Goal: Information Seeking & Learning: Find specific fact

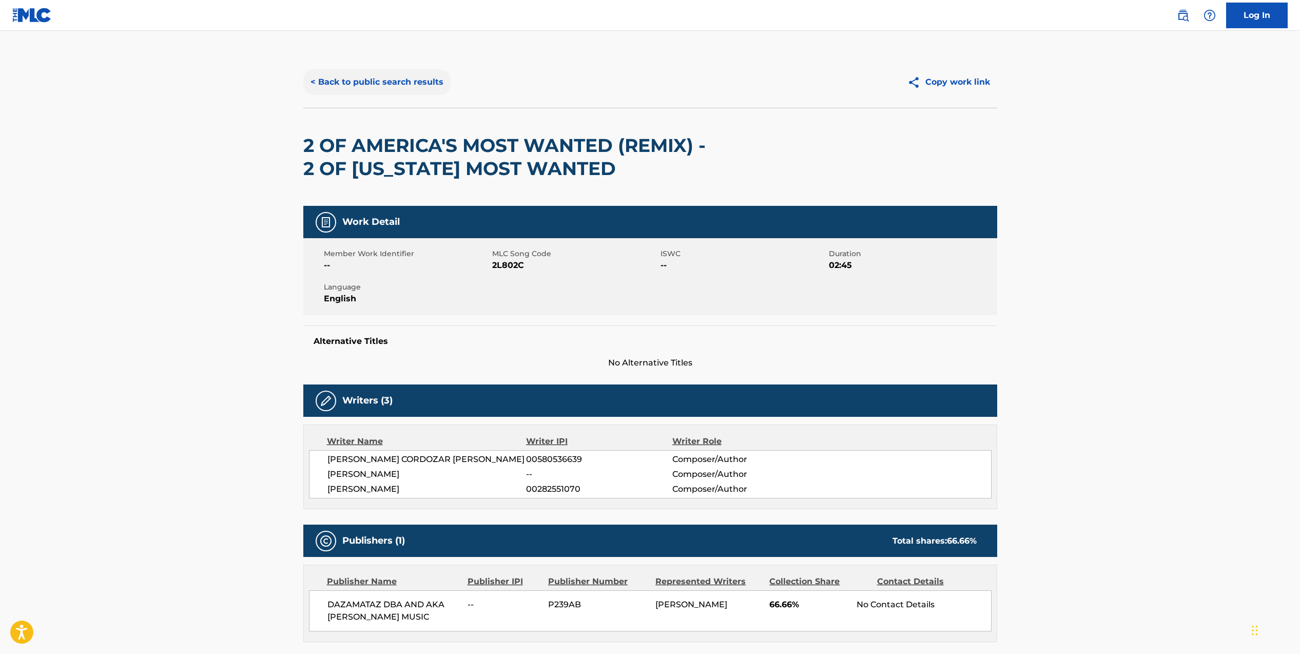
click at [355, 85] on button "< Back to public search results" at bounding box center [376, 82] width 147 height 26
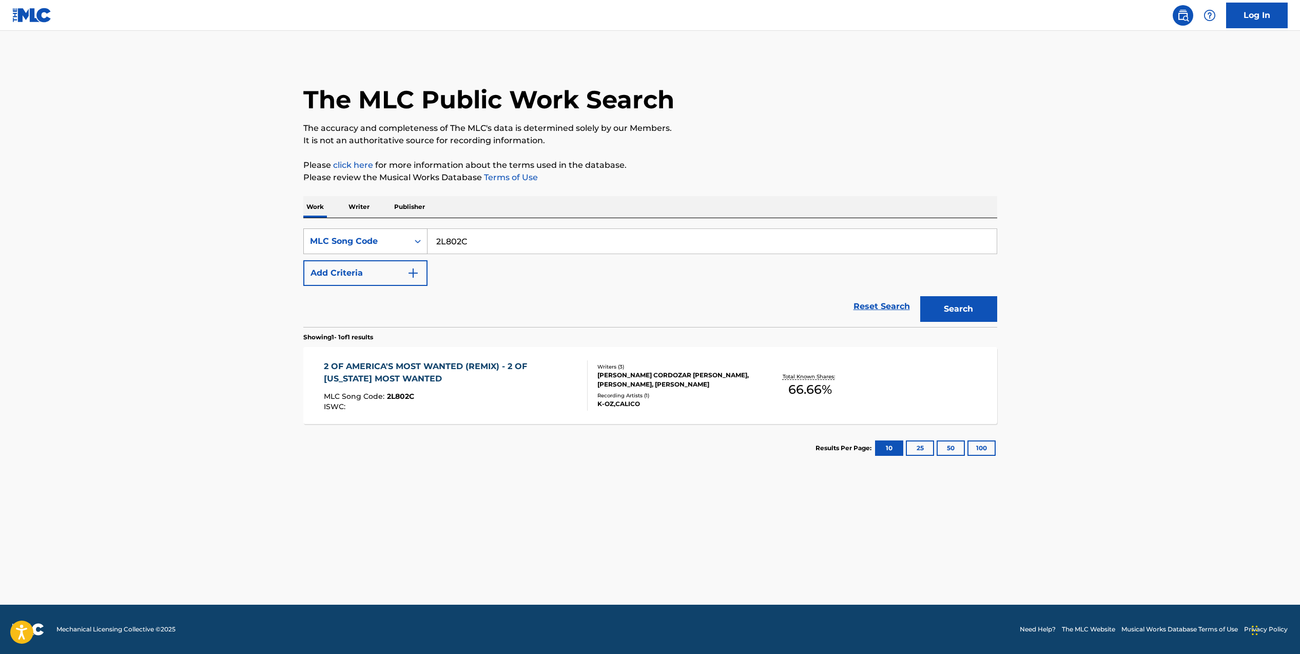
drag, startPoint x: 446, startPoint y: 239, endPoint x: 408, endPoint y: 238, distance: 37.5
click at [408, 238] on div "SearchWithCriteriadeb4d70a-dc03-42cf-9b92-813059b6671b MLC Song Code 2L802C" at bounding box center [650, 241] width 694 height 26
paste input "G2020T"
type input "G2020T"
click at [920, 296] on button "Search" at bounding box center [958, 309] width 77 height 26
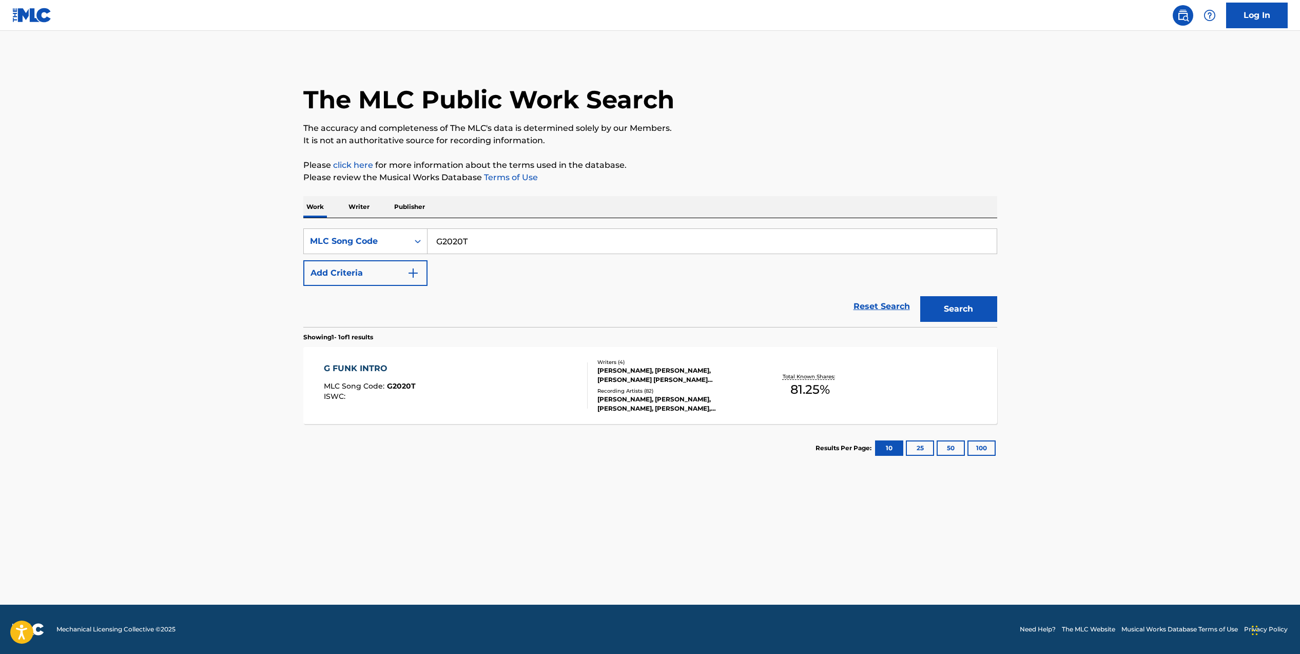
click at [712, 383] on div "[PERSON_NAME], [PERSON_NAME], [PERSON_NAME] [PERSON_NAME] [PERSON_NAME]" at bounding box center [674, 375] width 155 height 18
drag, startPoint x: 480, startPoint y: 245, endPoint x: 423, endPoint y: 238, distance: 57.3
click at [423, 238] on div "SearchWithCriteriadeb4d70a-dc03-42cf-9b92-813059b6671b MLC Song Code G2020T" at bounding box center [650, 241] width 694 height 26
paste input "2L802I"
type input "2L802I"
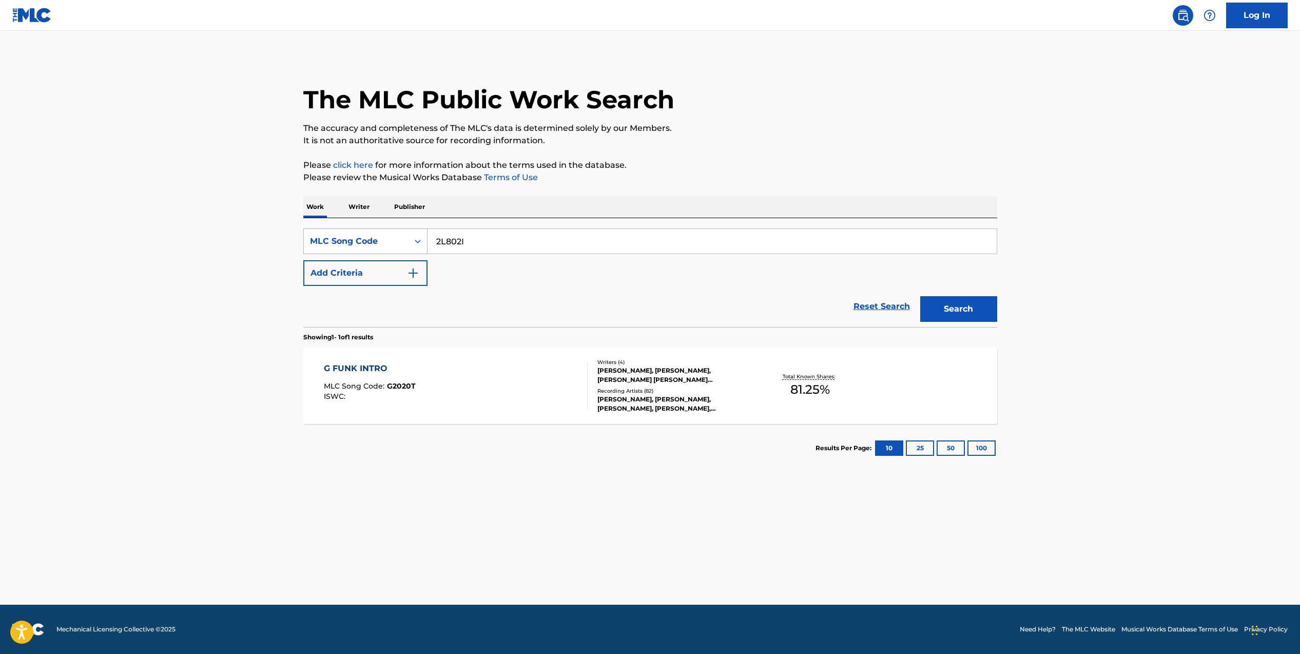
click at [920, 296] on button "Search" at bounding box center [958, 309] width 77 height 26
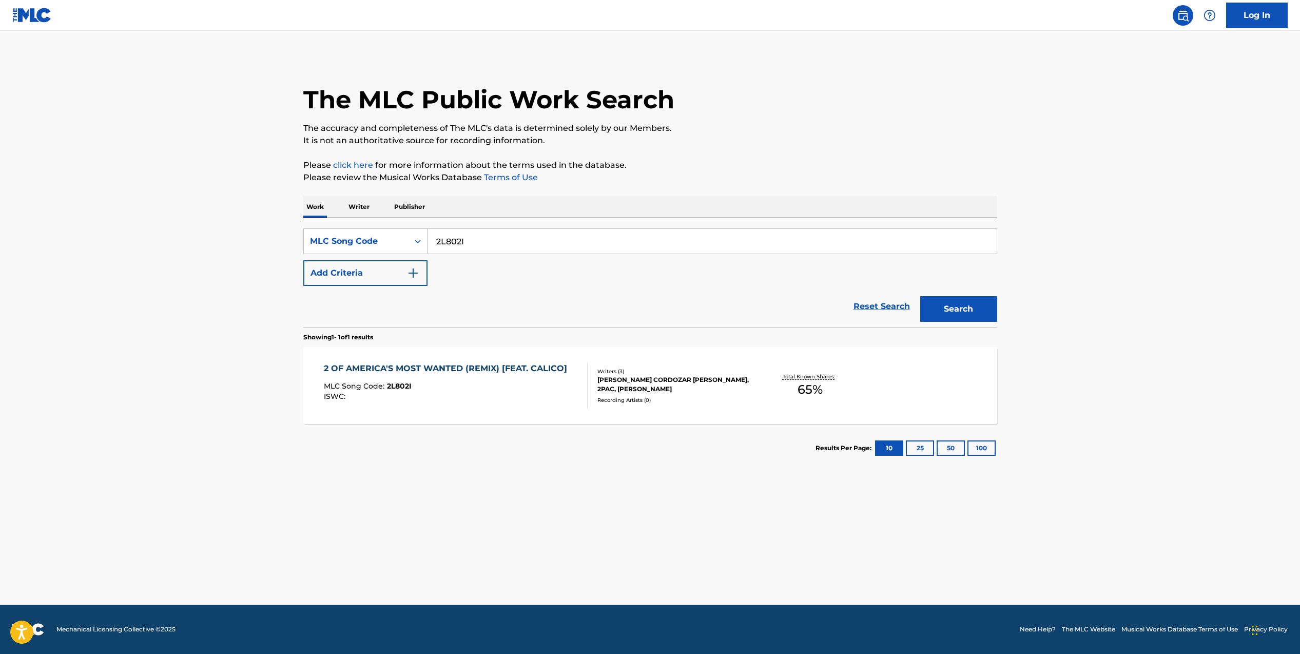
click at [678, 386] on div "[PERSON_NAME] CORDOZAR [PERSON_NAME], 2PAC, [PERSON_NAME]" at bounding box center [674, 384] width 155 height 18
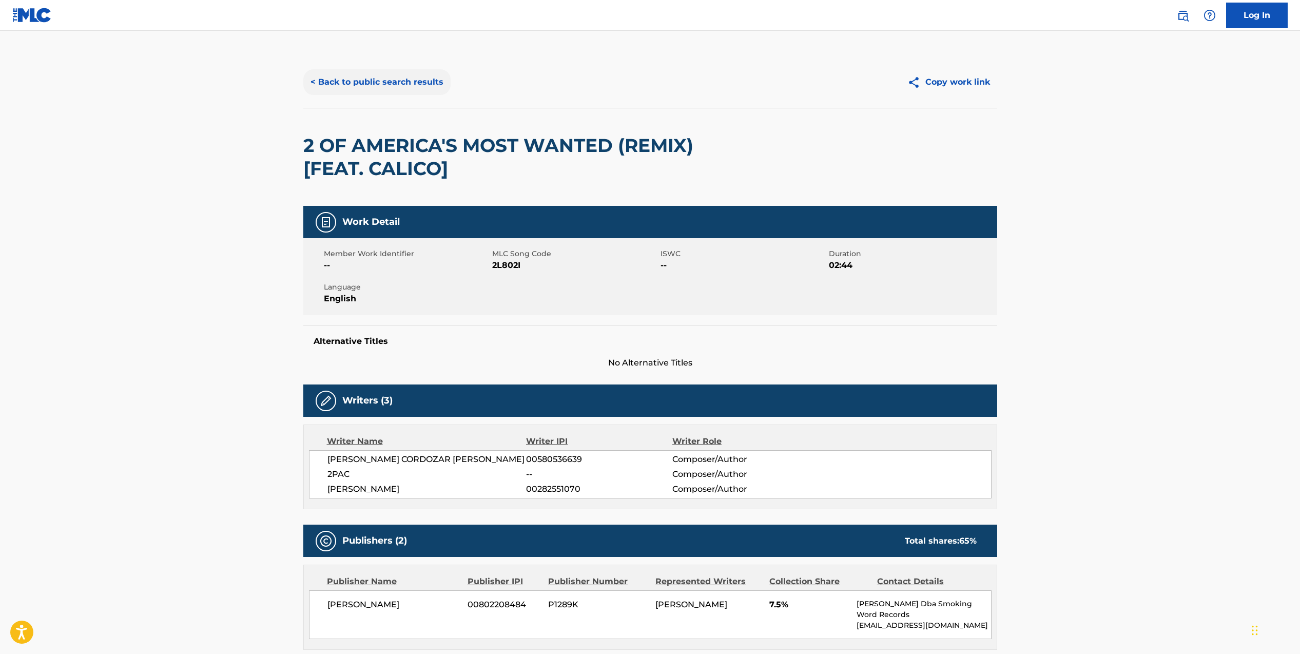
click at [318, 83] on button "< Back to public search results" at bounding box center [376, 82] width 147 height 26
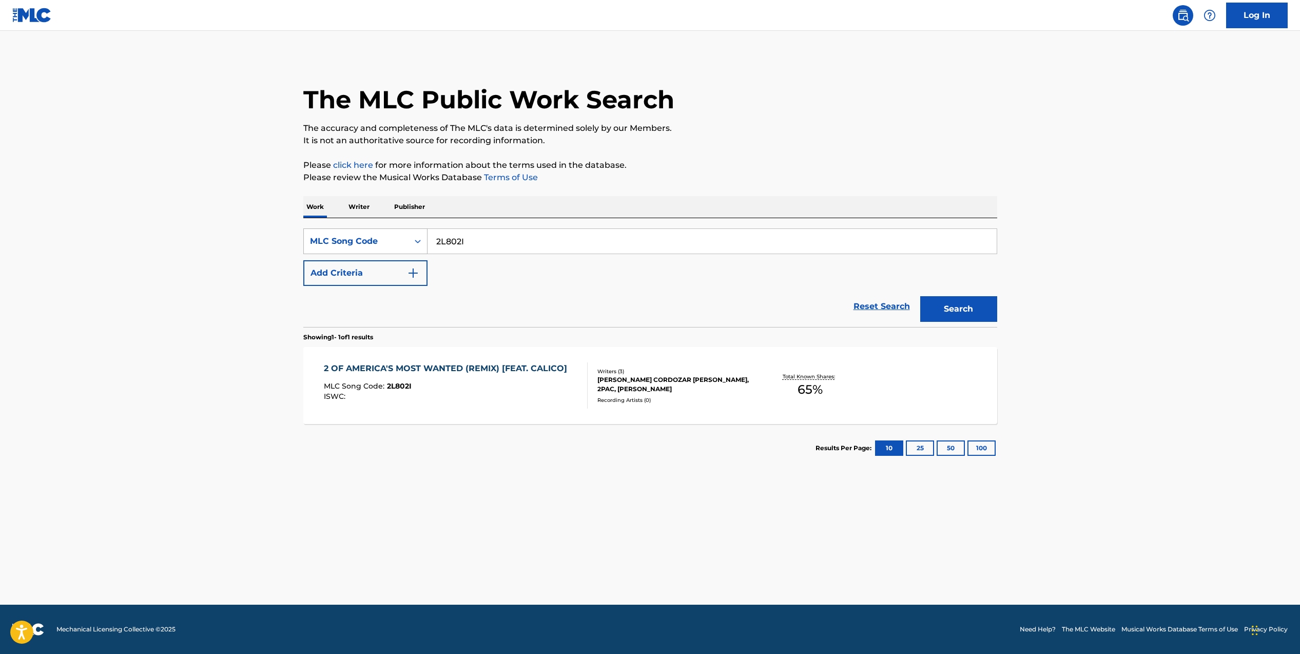
drag, startPoint x: 478, startPoint y: 245, endPoint x: 424, endPoint y: 238, distance: 54.4
click at [424, 238] on div "SearchWithCriteriadeb4d70a-dc03-42cf-9b92-813059b6671b MLC Song Code 2L802I" at bounding box center [650, 241] width 694 height 26
paste input "C"
type input "2L802C"
click at [920, 296] on button "Search" at bounding box center [958, 309] width 77 height 26
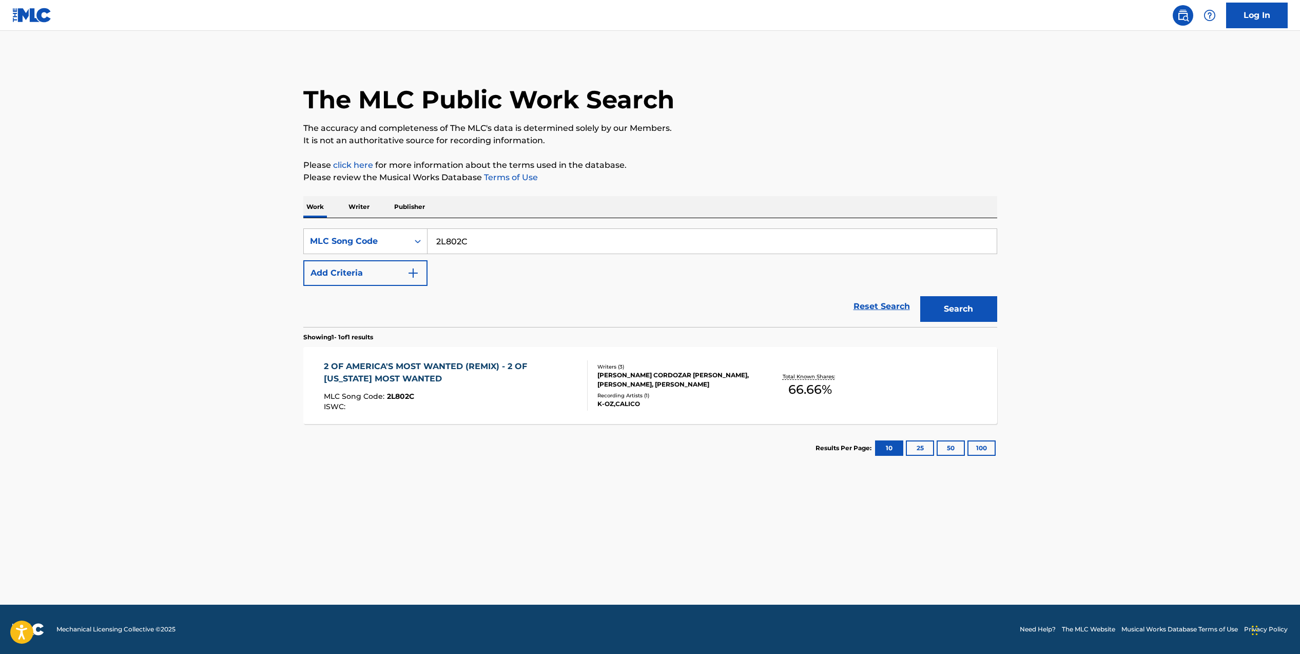
click at [650, 382] on div "[PERSON_NAME] CORDOZAR [PERSON_NAME], [PERSON_NAME], [PERSON_NAME]" at bounding box center [674, 379] width 155 height 18
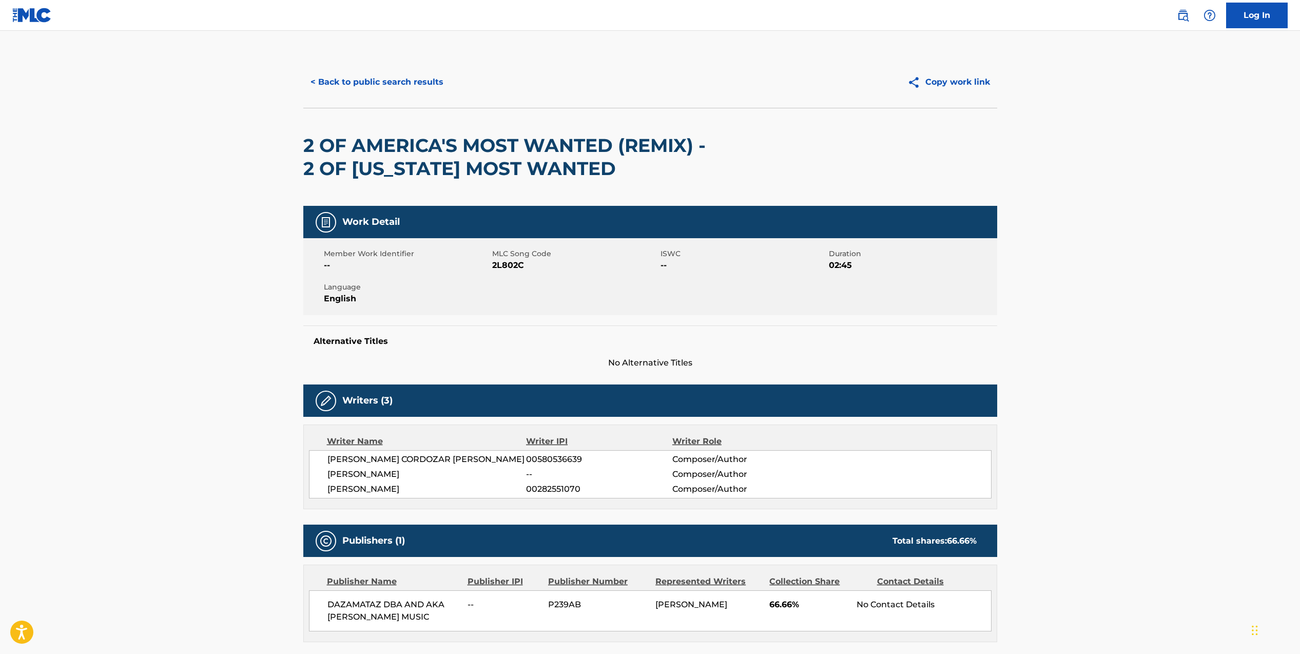
scroll to position [179, 0]
